Goal: Find specific page/section: Find specific page/section

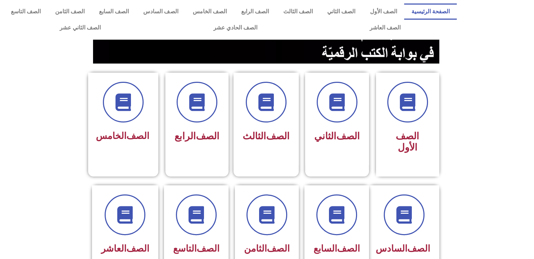
scroll to position [126, 0]
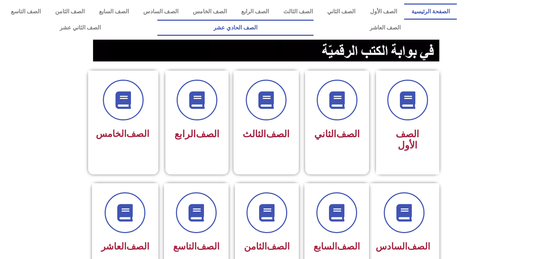
click at [257, 26] on font "الصف الحادي عشر" at bounding box center [235, 27] width 44 height 7
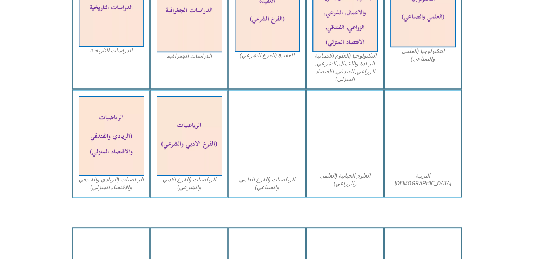
scroll to position [393, 0]
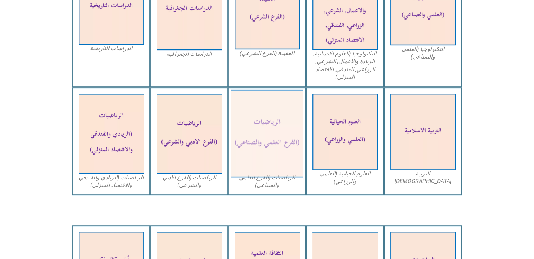
click at [272, 141] on img at bounding box center [267, 134] width 72 height 88
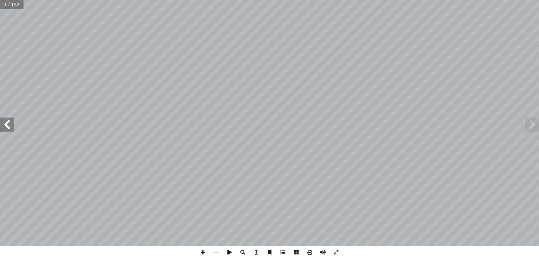
click at [13, 124] on span at bounding box center [7, 125] width 14 height 14
